Goal: Information Seeking & Learning: Learn about a topic

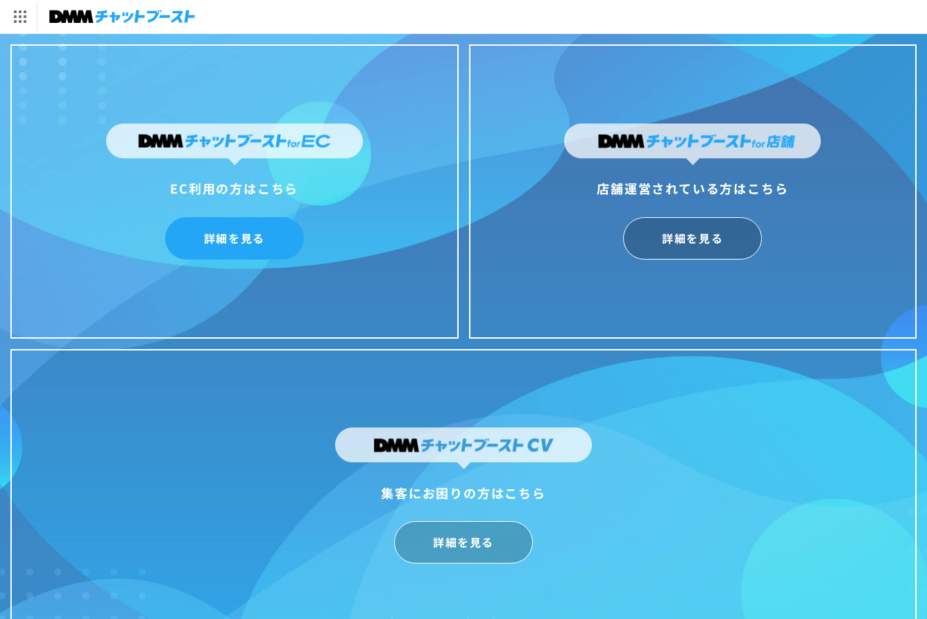
click at [233, 231] on link "詳細を見る" at bounding box center [234, 238] width 139 height 42
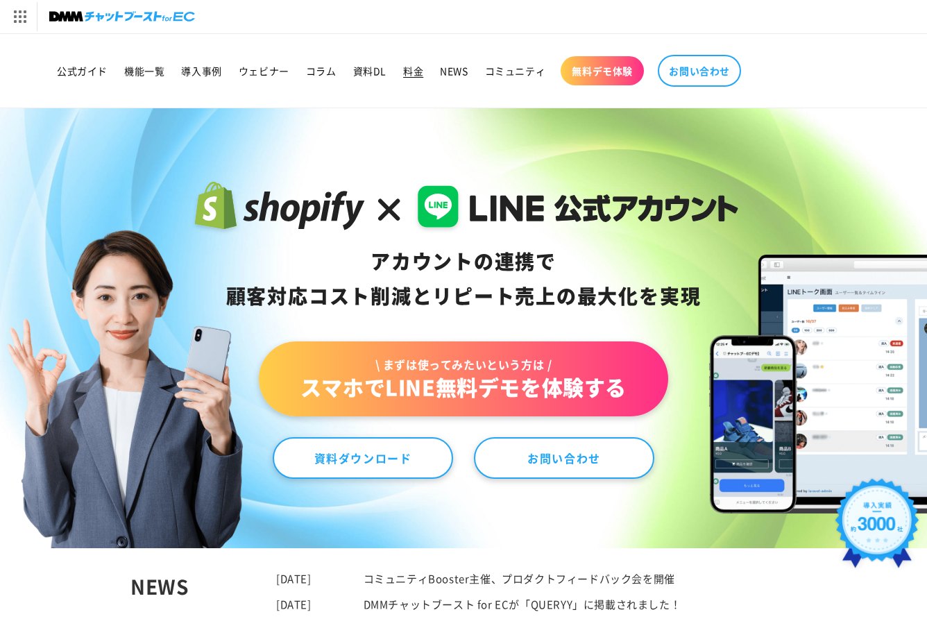
click at [407, 74] on span "料金" at bounding box center [413, 70] width 20 height 12
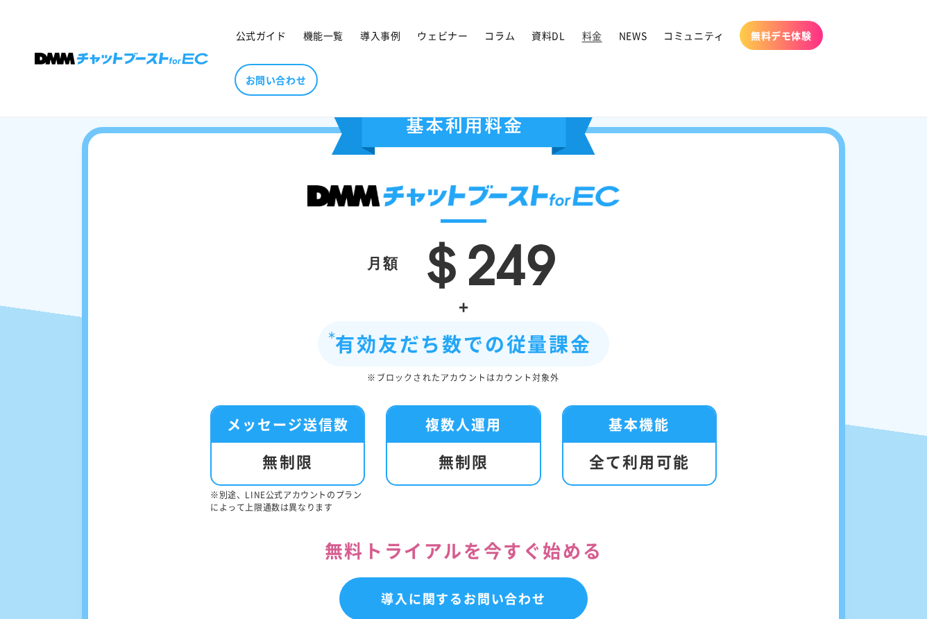
scroll to position [250, 0]
